Goal: Obtain resource: Download file/media

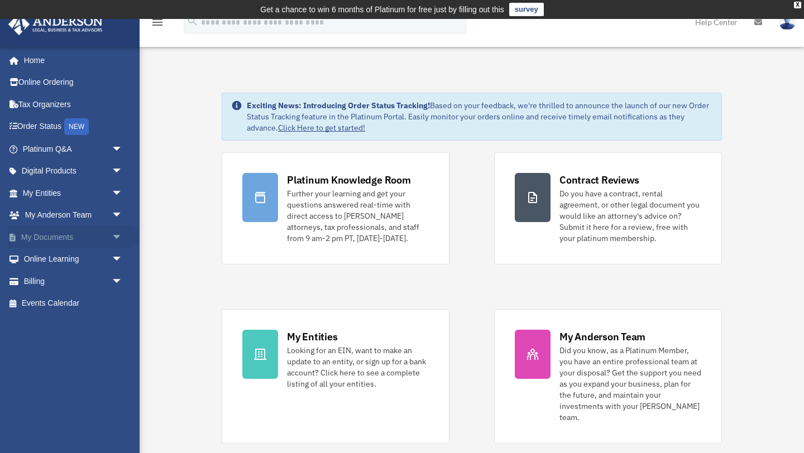
click at [60, 241] on link "My Documents arrow_drop_down" at bounding box center [74, 237] width 132 height 22
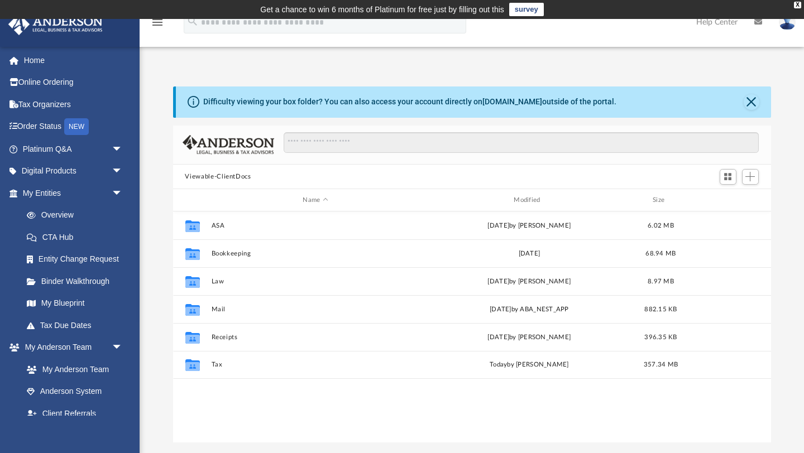
scroll to position [254, 598]
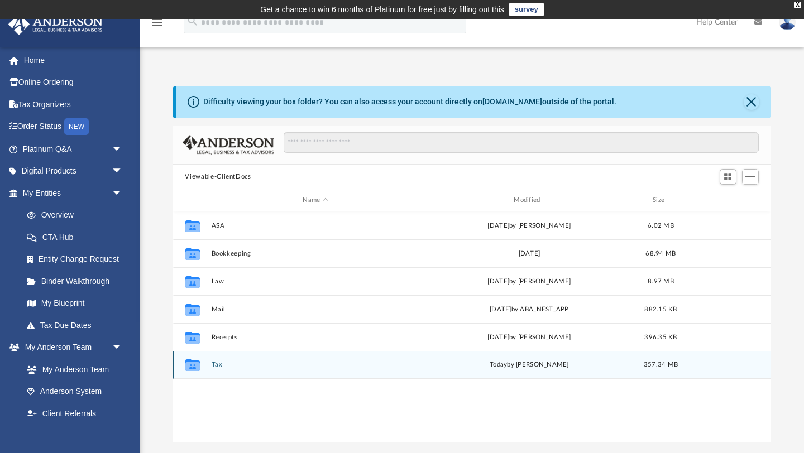
click at [187, 358] on icon "Collaborated Folder" at bounding box center [192, 365] width 18 height 18
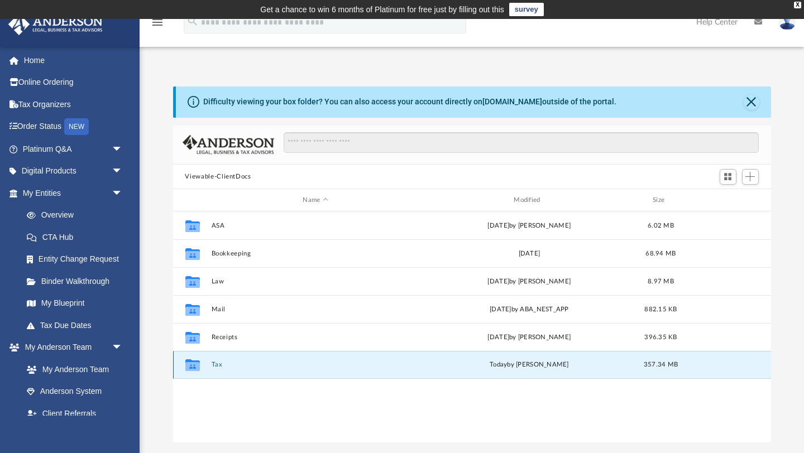
click at [201, 366] on icon "Collaborated Folder" at bounding box center [192, 365] width 18 height 18
click at [194, 362] on icon "grid" at bounding box center [192, 366] width 15 height 12
click at [370, 429] on div "Collaborated Folder ASA Thu May 5 2022 by Ron Sucre 6.02 MB Collaborated Folder…" at bounding box center [472, 328] width 598 height 232
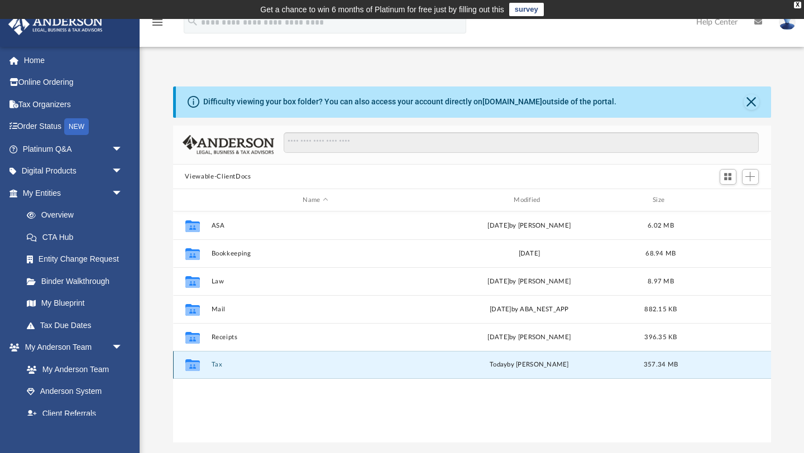
click at [220, 363] on button "Tax" at bounding box center [315, 365] width 209 height 7
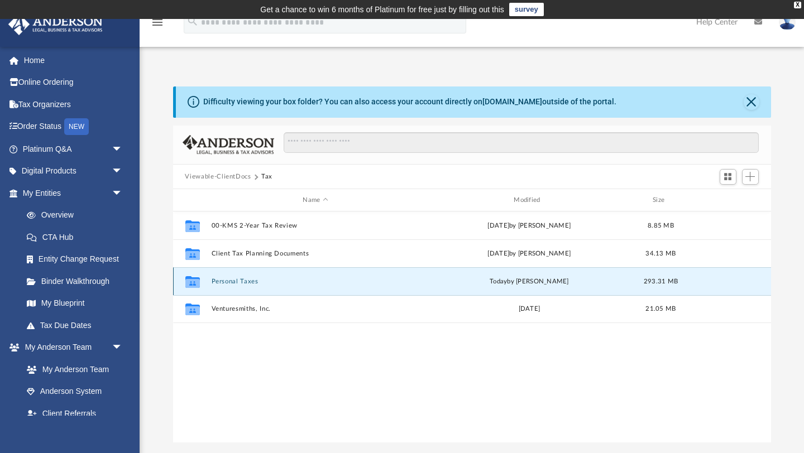
click at [246, 280] on button "Personal Taxes" at bounding box center [315, 281] width 209 height 7
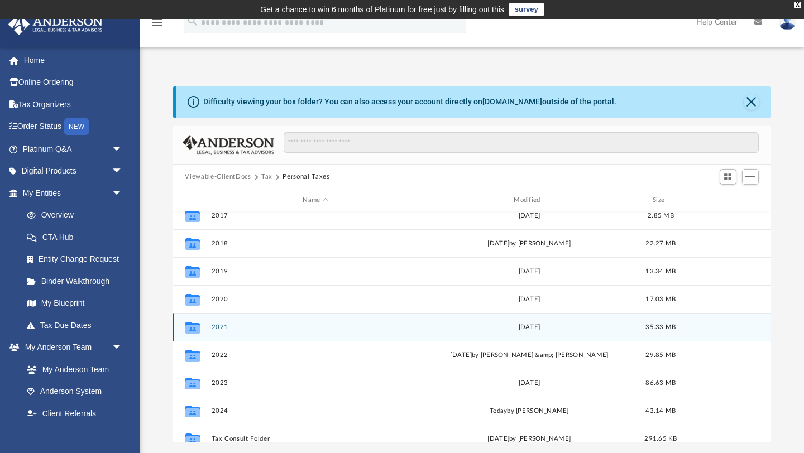
scroll to position [75, 0]
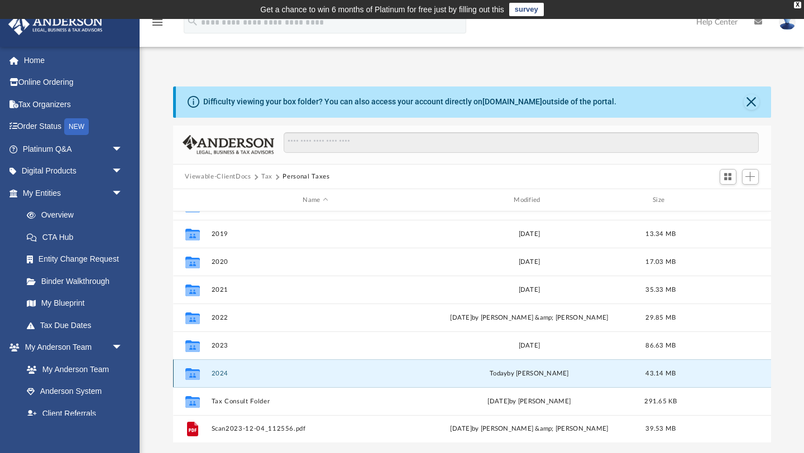
click at [224, 375] on button "2024" at bounding box center [315, 373] width 209 height 7
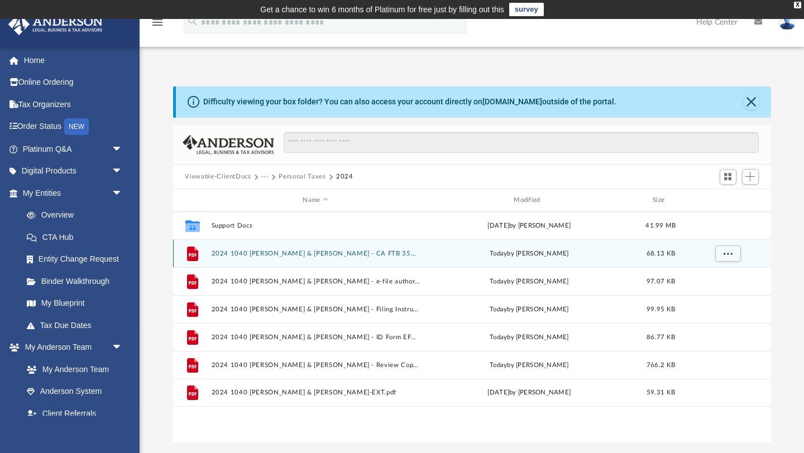
click at [261, 253] on button "2024 1040 [PERSON_NAME] & [PERSON_NAME] - CA FTB 3582 Payment Voucher.pdf" at bounding box center [315, 253] width 209 height 7
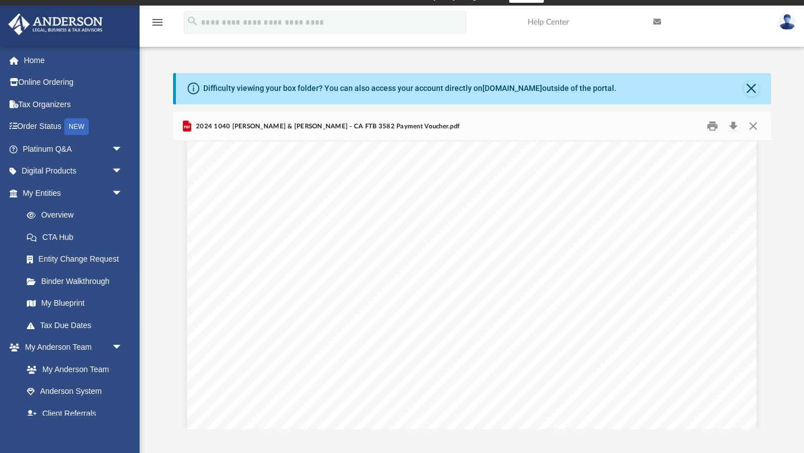
scroll to position [465, 0]
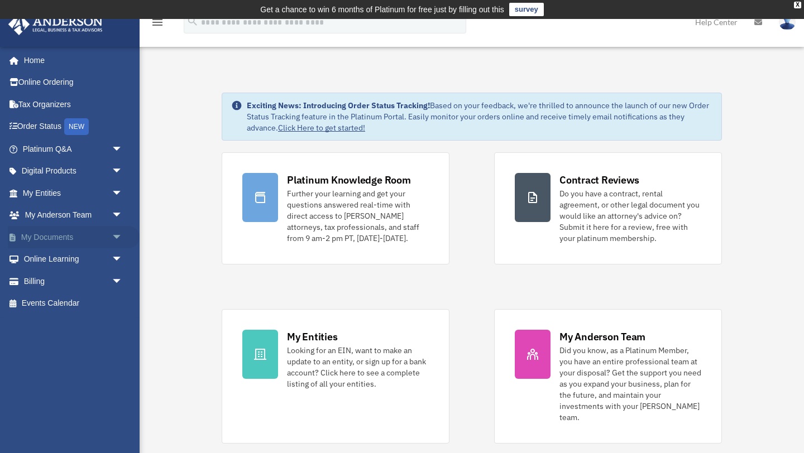
click at [123, 233] on span "arrow_drop_down" at bounding box center [123, 237] width 22 height 23
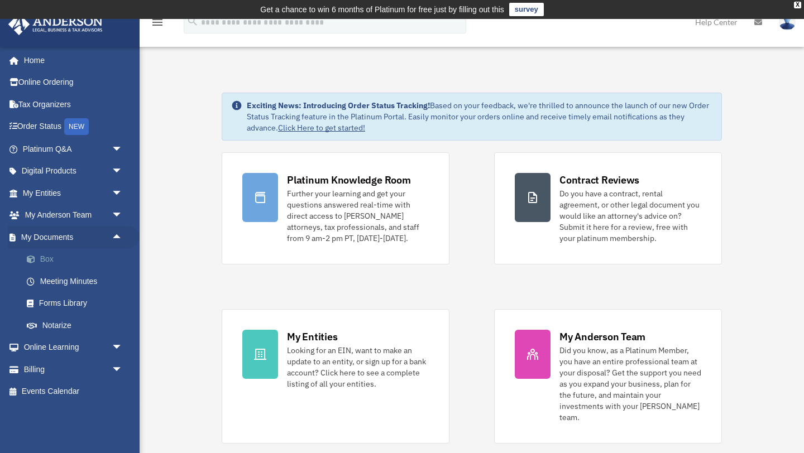
click at [58, 267] on link "Box" at bounding box center [78, 260] width 124 height 22
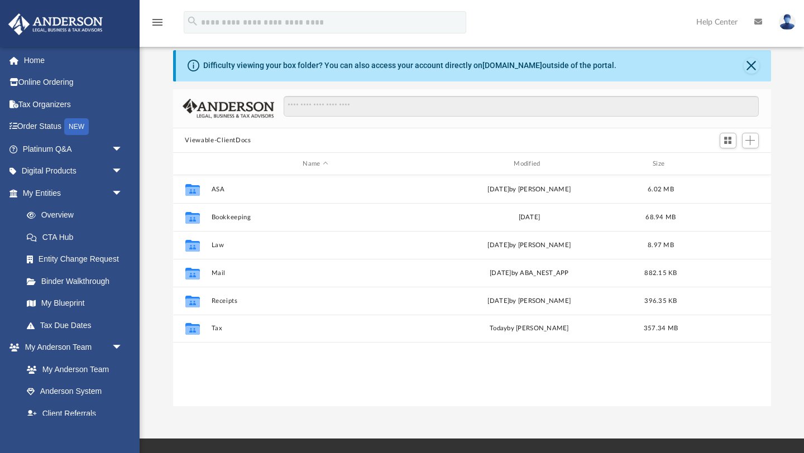
scroll to position [40, 0]
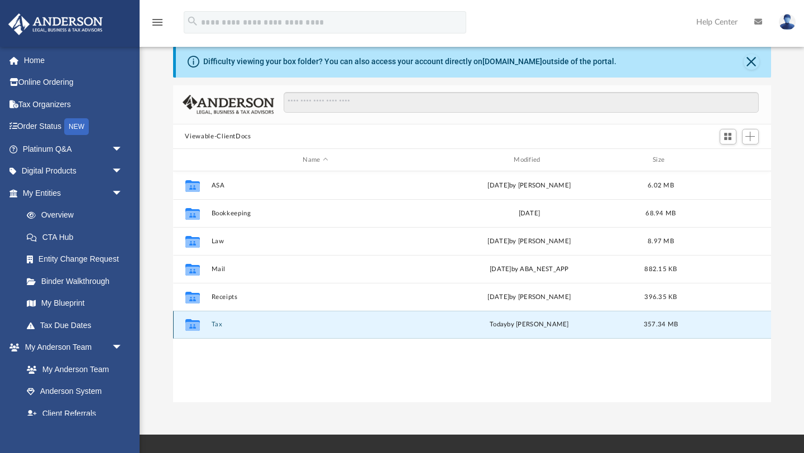
click at [219, 327] on button "Tax" at bounding box center [315, 325] width 209 height 7
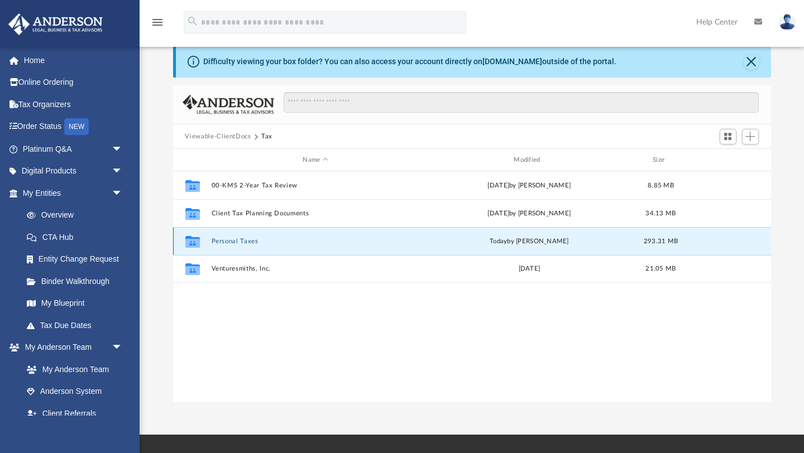
click at [241, 243] on button "Personal Taxes" at bounding box center [315, 241] width 209 height 7
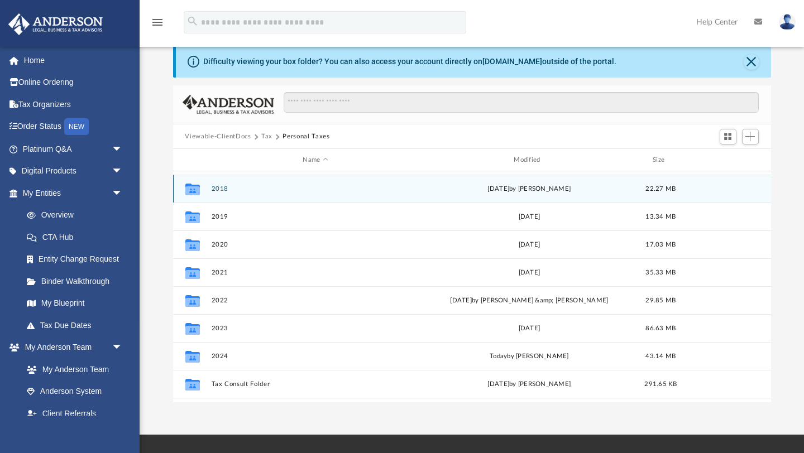
scroll to position [75, 0]
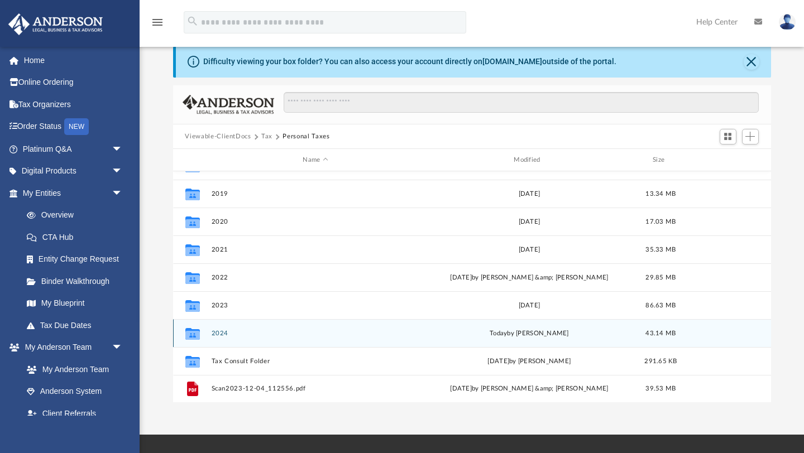
click at [212, 339] on div "Collaborated Folder 2024 today by Jasmine Splunge 43.14 MB" at bounding box center [472, 333] width 598 height 28
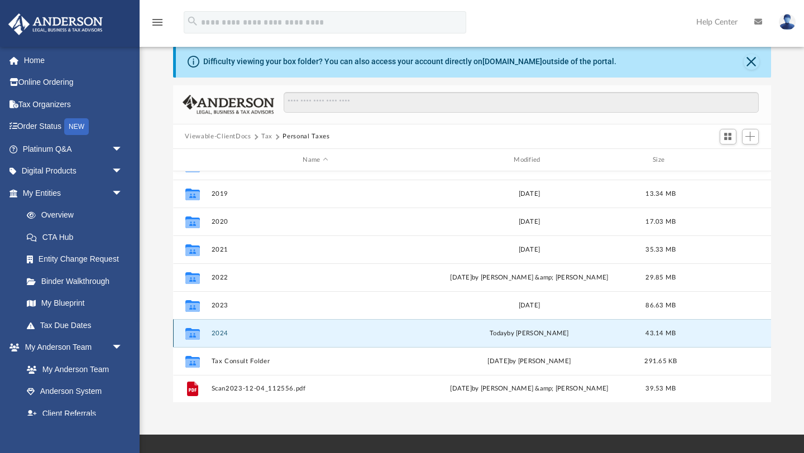
click at [215, 336] on button "2024" at bounding box center [315, 333] width 209 height 7
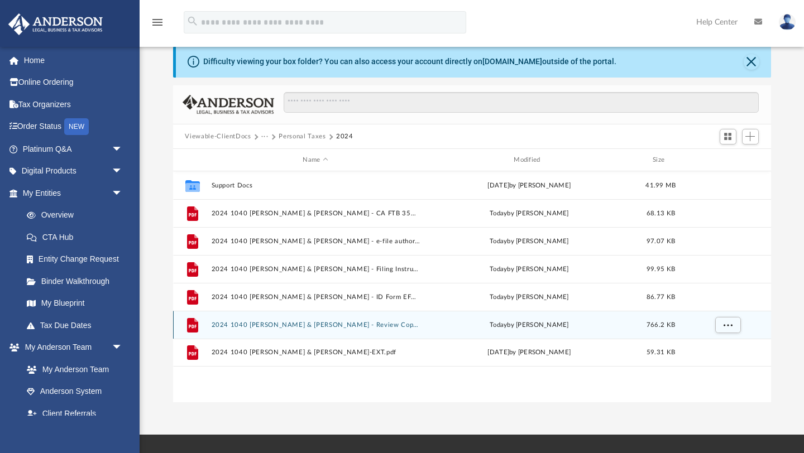
click at [289, 326] on button "2024 1040 Smith, Dennis L. & Denise A. - Review Copy.pdf" at bounding box center [315, 325] width 209 height 7
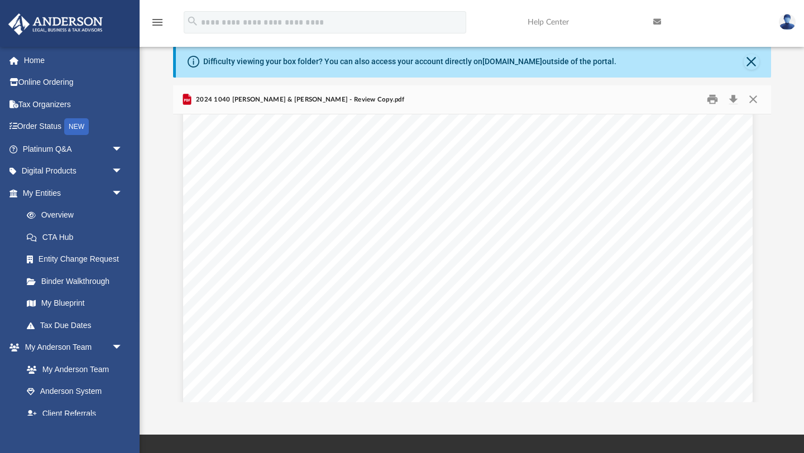
scroll to position [26226, 4]
